Goal: Find specific page/section: Find specific page/section

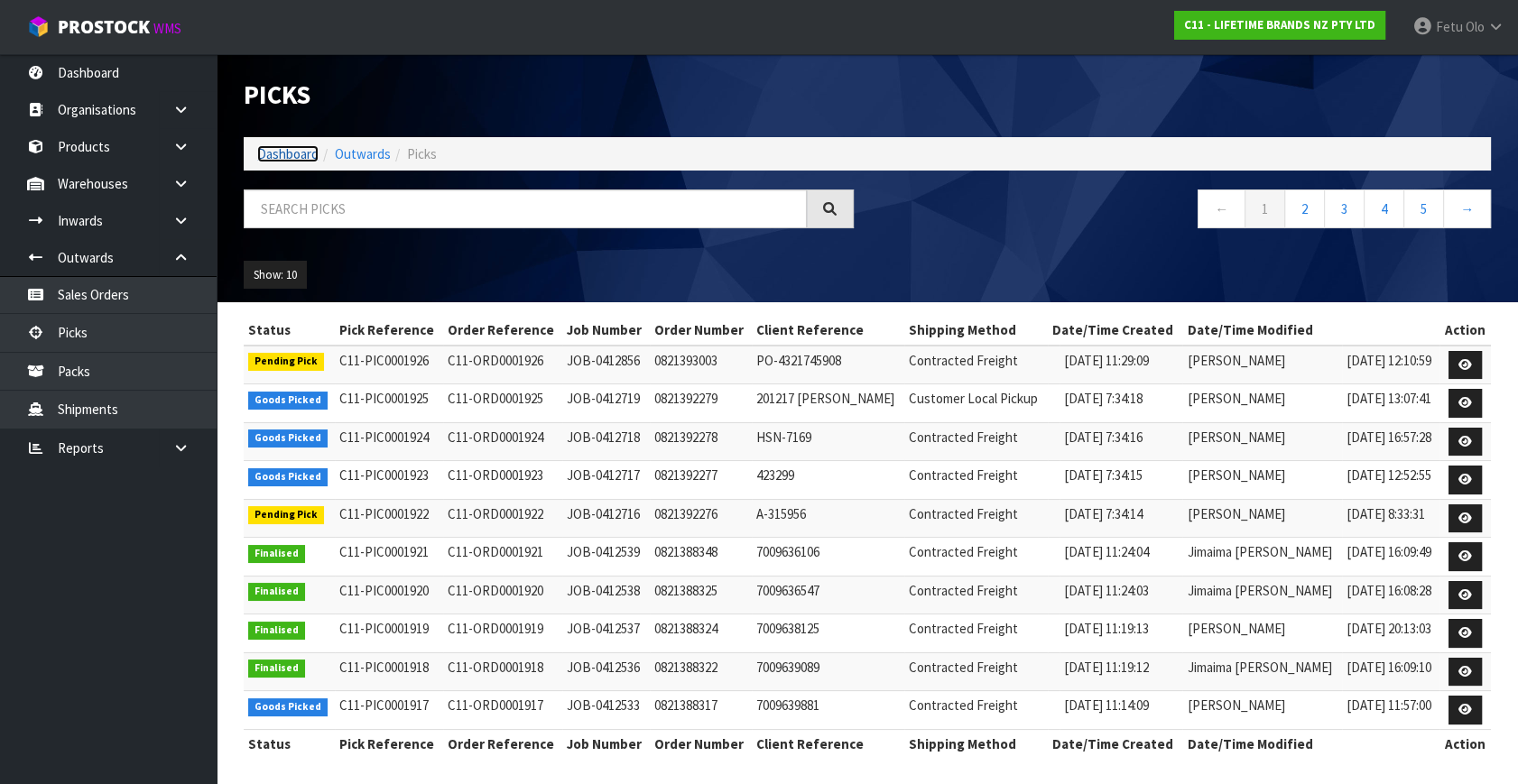
click at [269, 154] on link "Dashboard" at bounding box center [287, 154] width 61 height 18
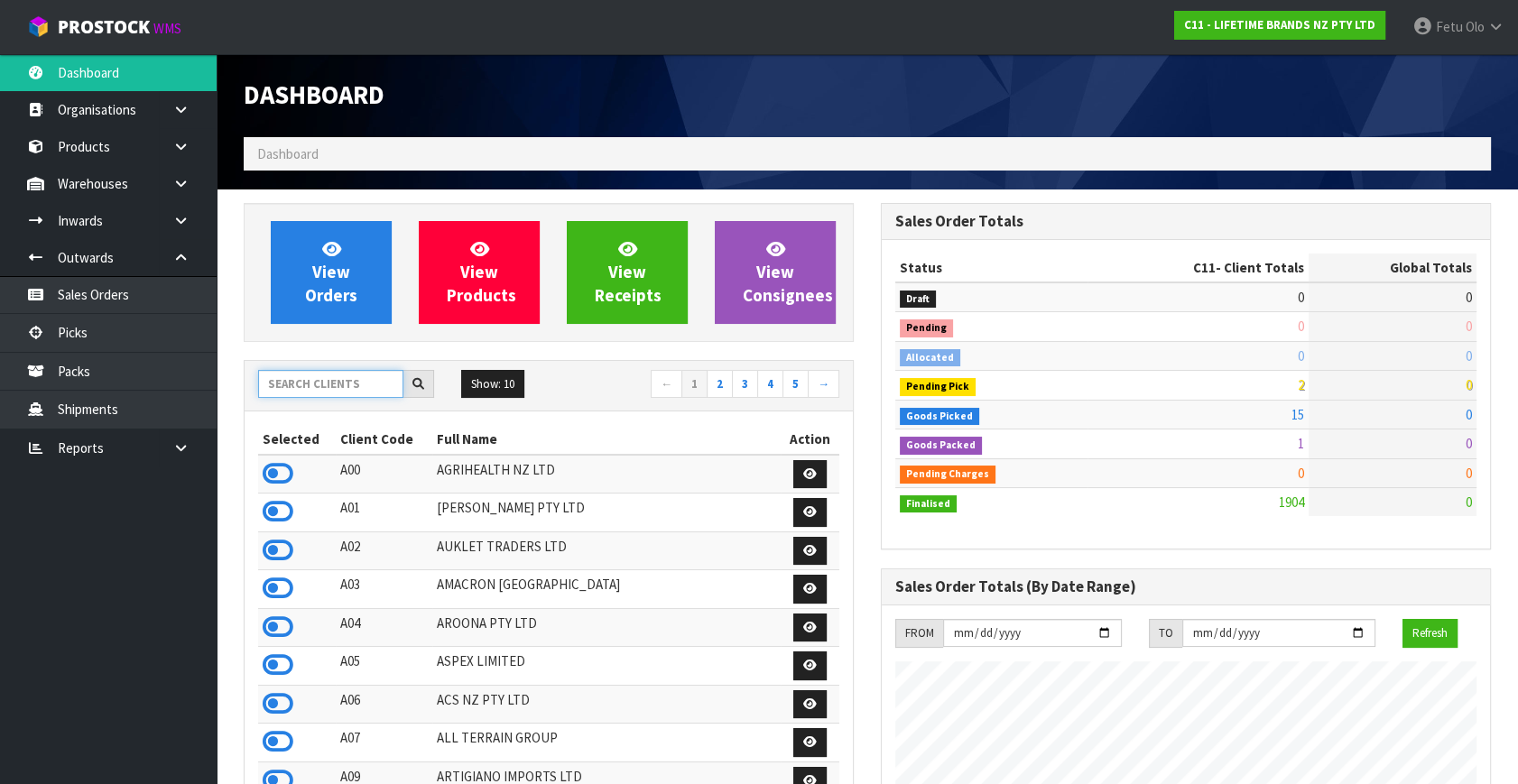
scroll to position [1364, 636]
click at [339, 376] on input "text" at bounding box center [330, 384] width 145 height 28
type input "T01"
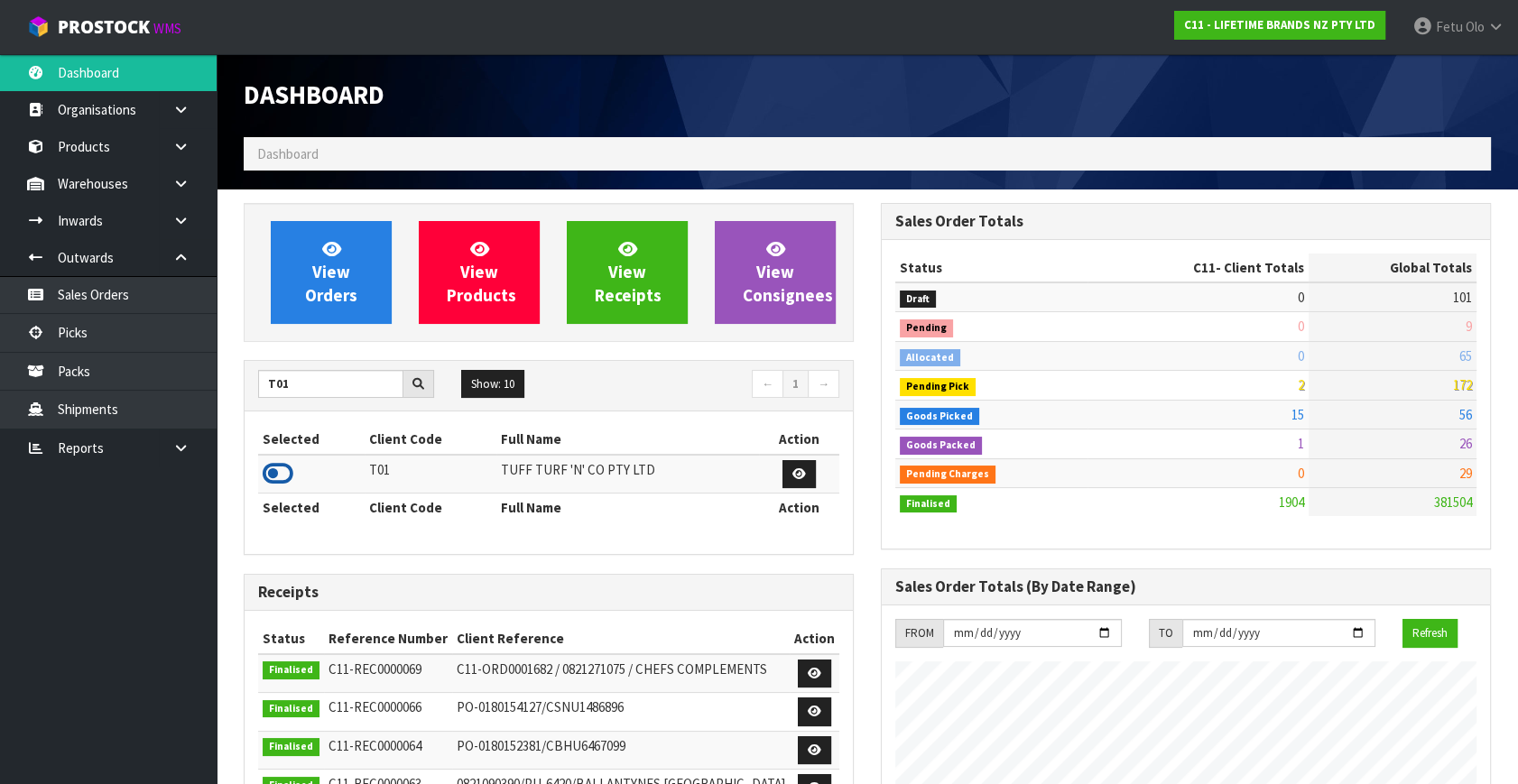
click at [277, 470] on icon at bounding box center [279, 474] width 31 height 27
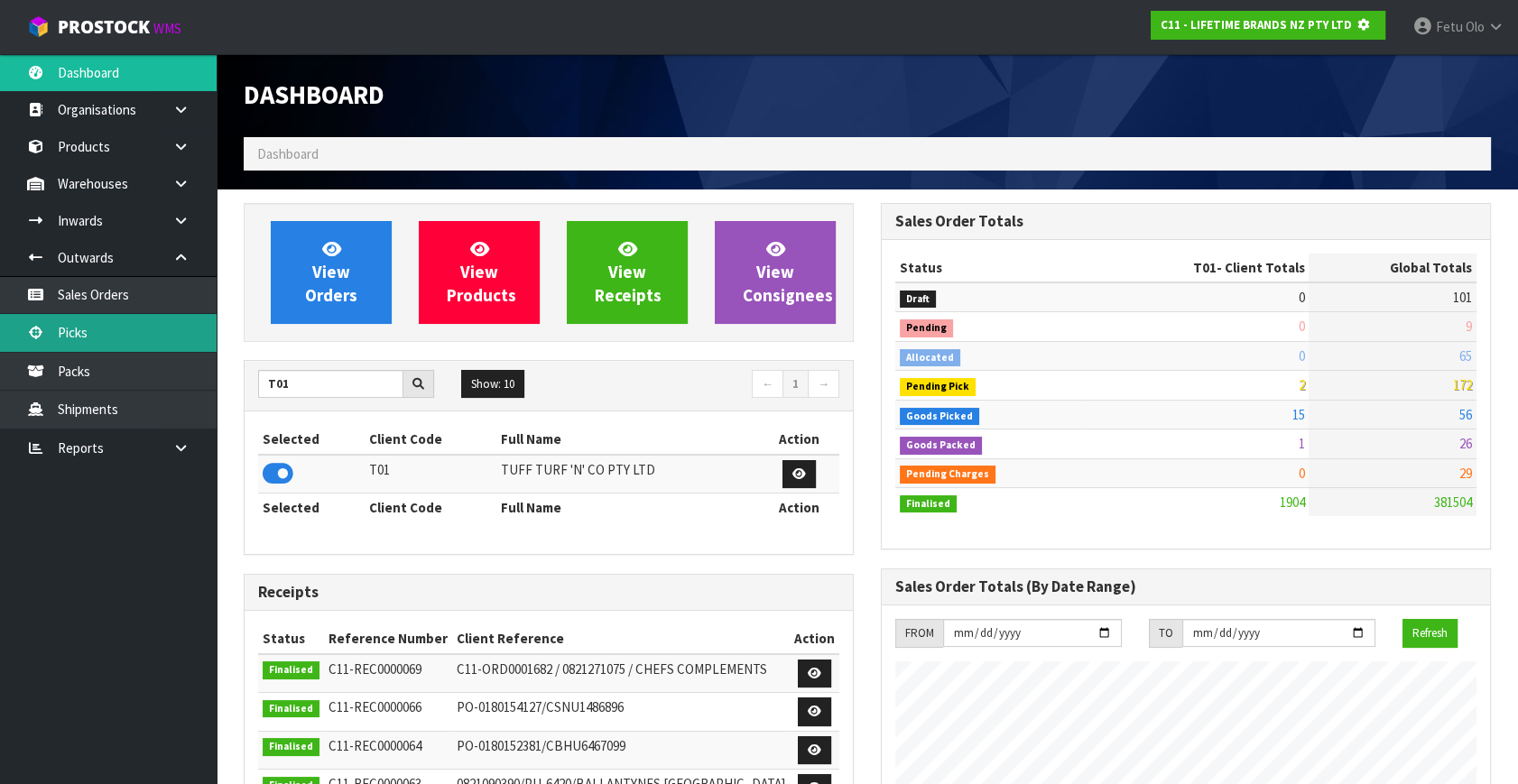
scroll to position [1123, 636]
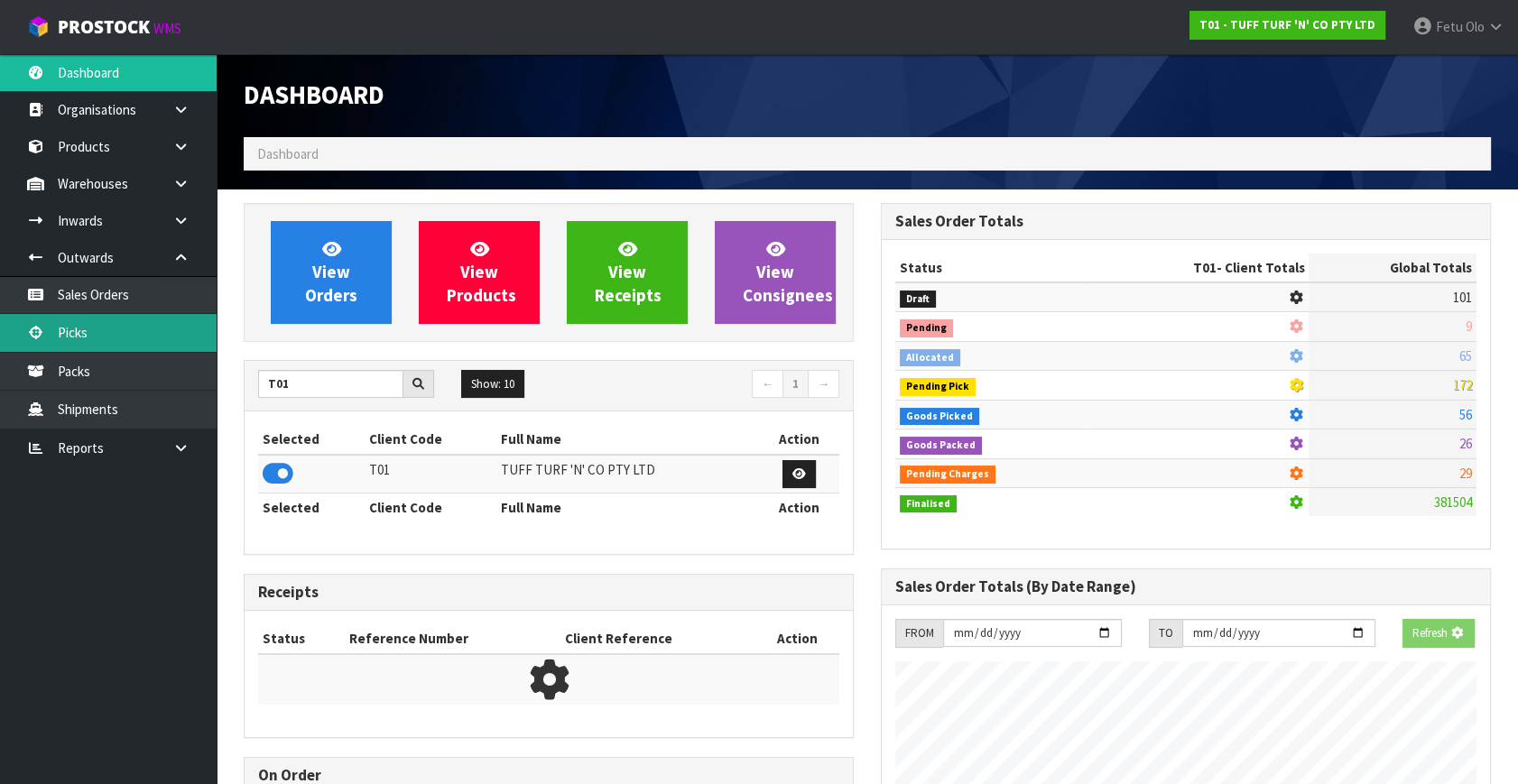
click at [98, 317] on link "Picks" at bounding box center [108, 332] width 216 height 37
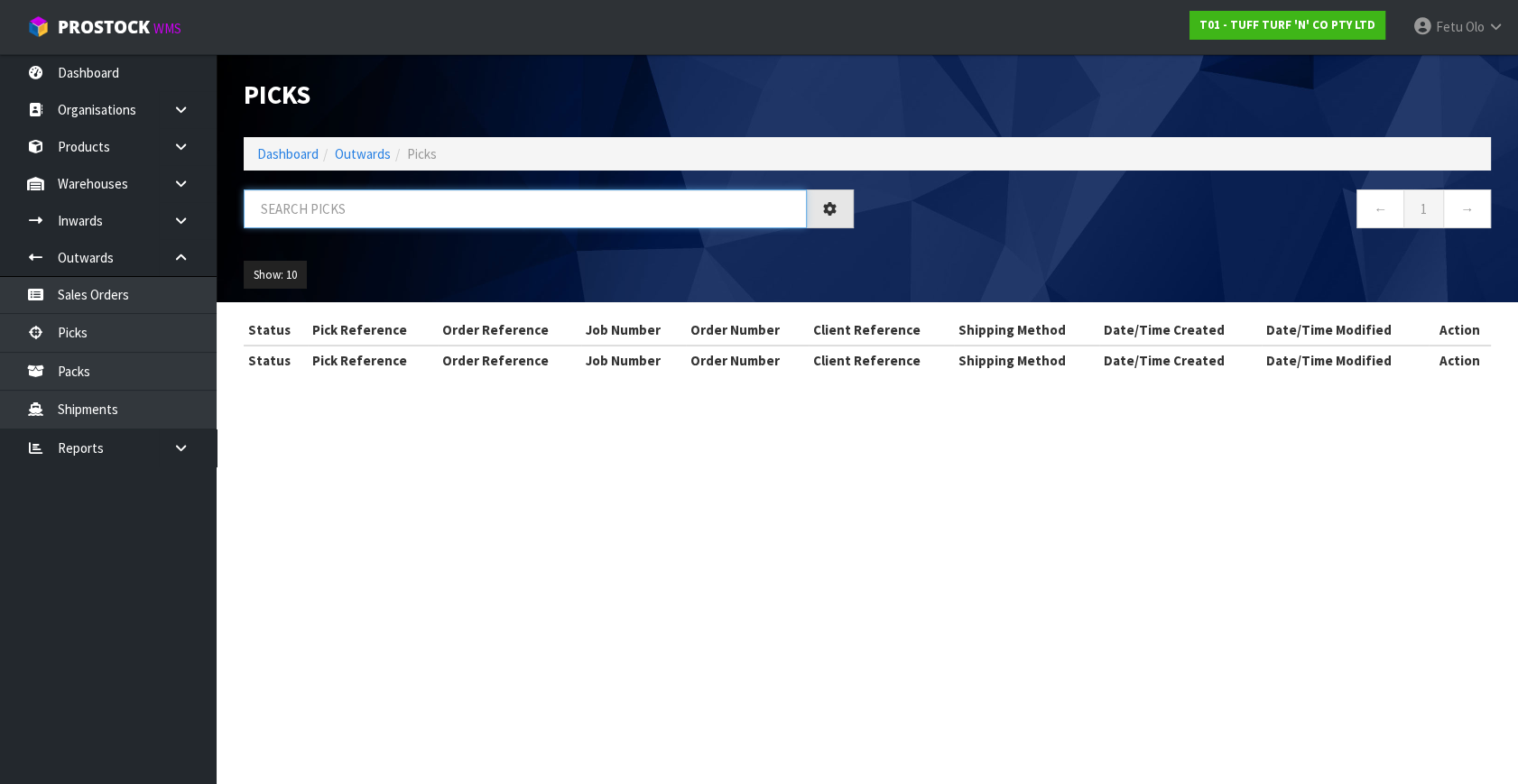
click at [424, 205] on input "text" at bounding box center [525, 209] width 563 height 39
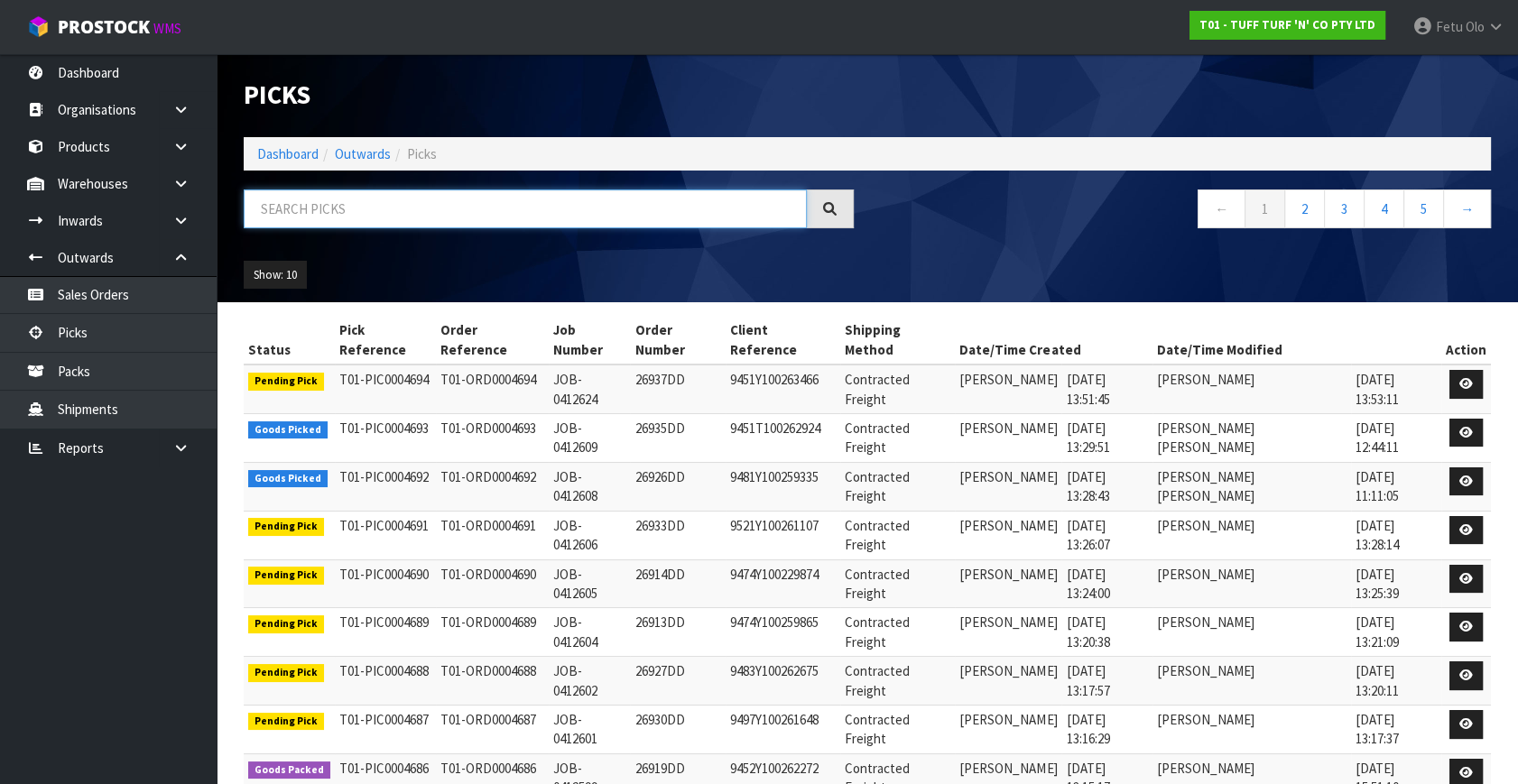
click at [424, 205] on input "text" at bounding box center [525, 209] width 563 height 39
type input "0004676"
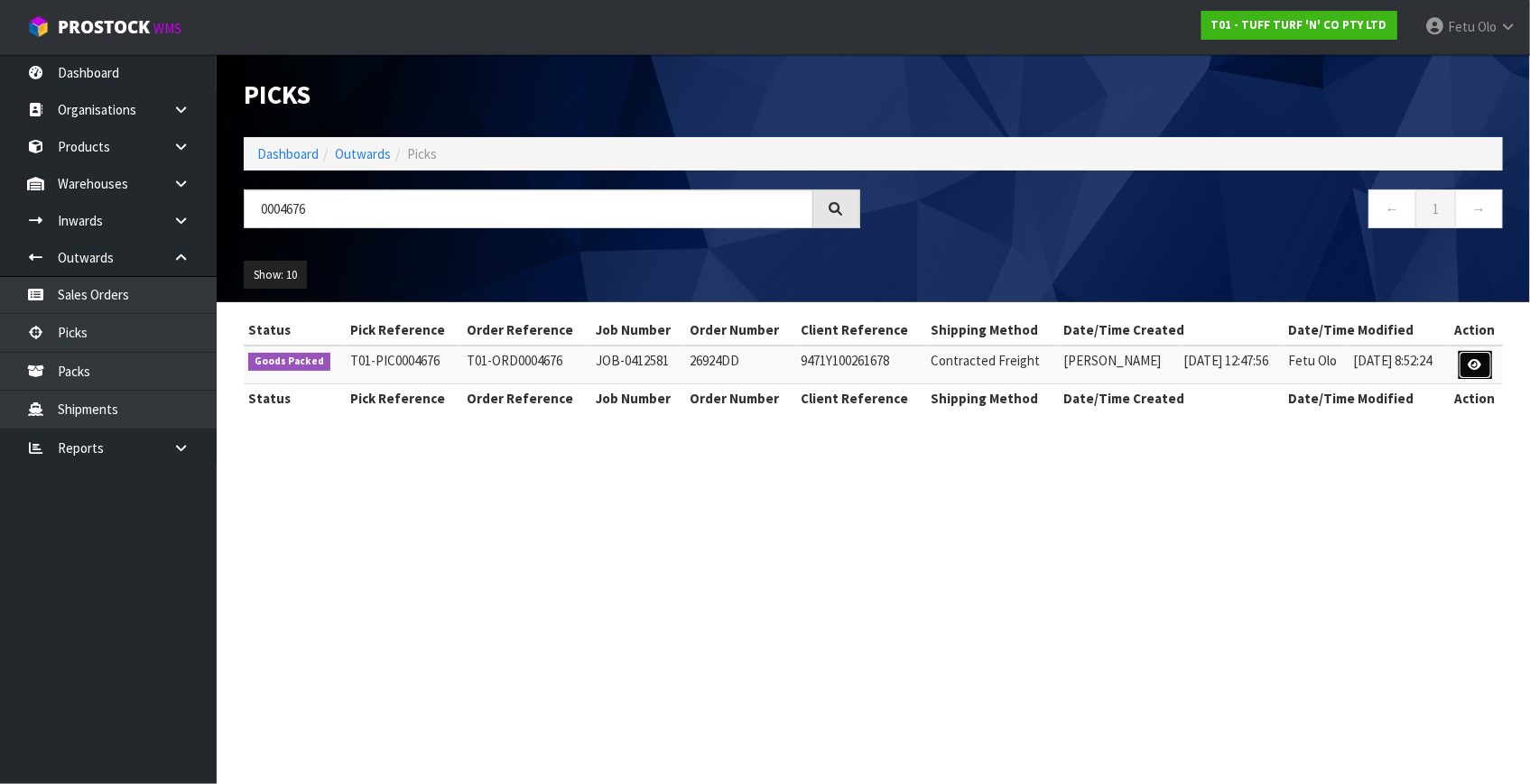
click at [1471, 359] on icon at bounding box center [1475, 365] width 14 height 12
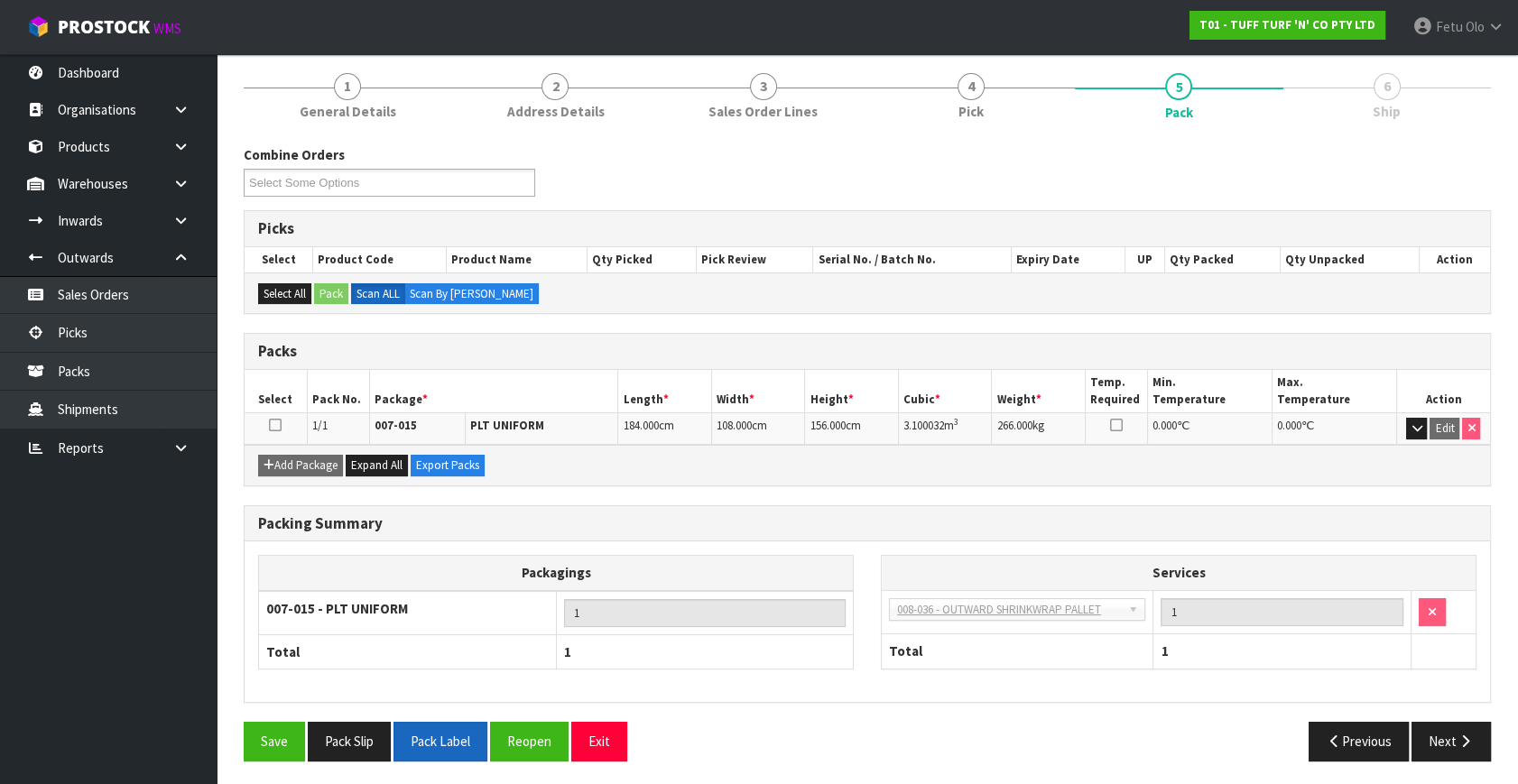
scroll to position [144, 0]
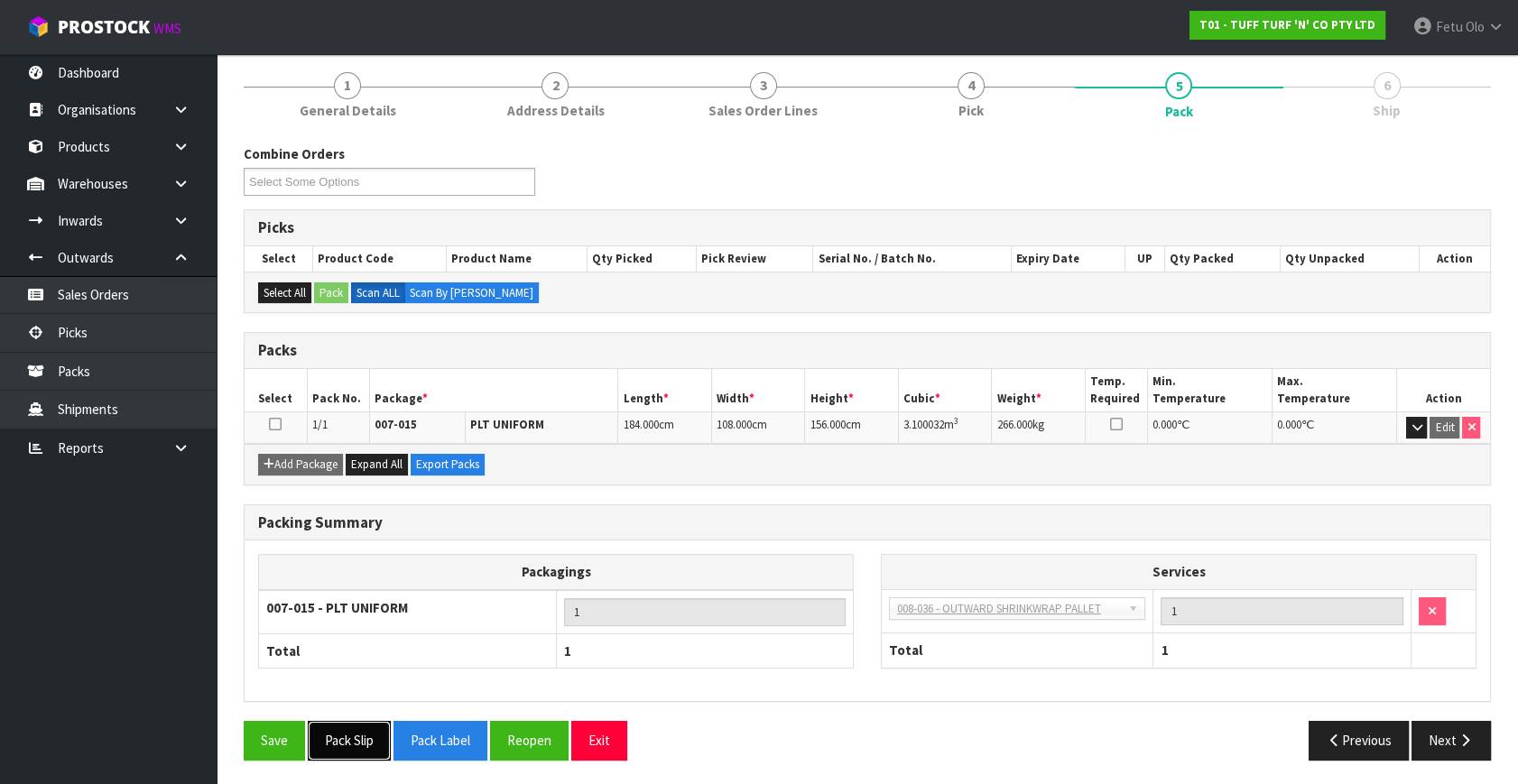
click at [337, 733] on button "Pack Slip" at bounding box center [349, 740] width 83 height 39
